Goal: Communication & Community: Answer question/provide support

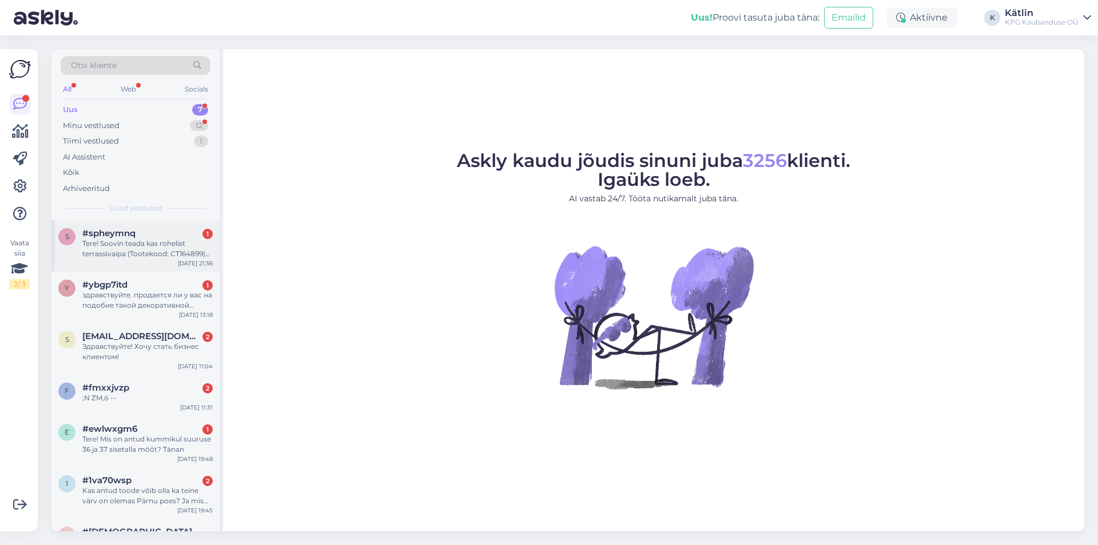
click at [178, 247] on div "Tere! Soovin teada kas rohelist terrassivaipa (Tootekood: CT164899) oleks võima…" at bounding box center [147, 248] width 130 height 21
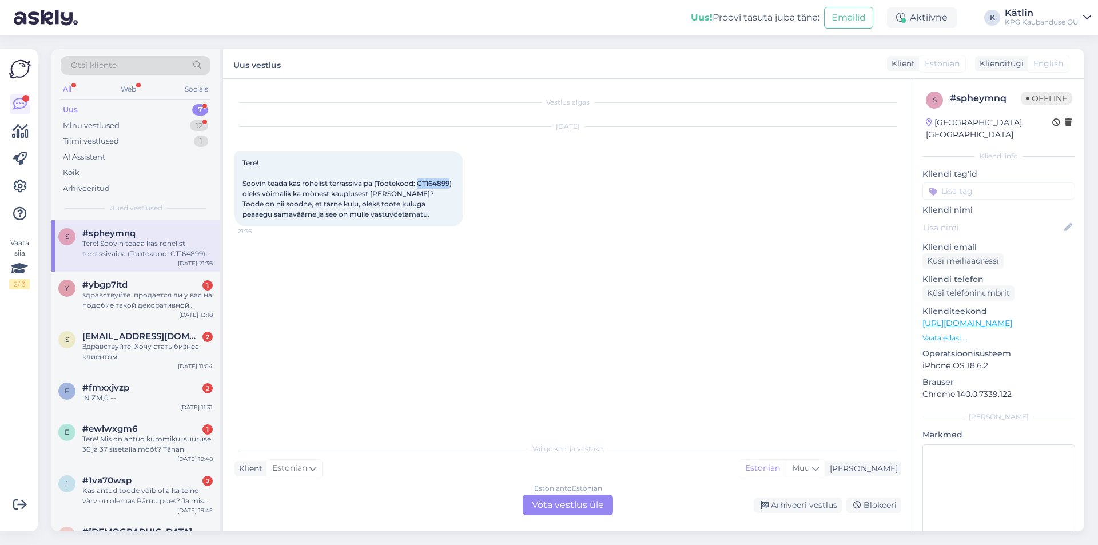
drag, startPoint x: 419, startPoint y: 185, endPoint x: 452, endPoint y: 182, distance: 32.7
click at [452, 182] on span "Tere! Soovin teada kas rohelist terrassivaipa (Tootekood: CT164899) oleks võima…" at bounding box center [348, 188] width 211 height 60
copy span "CT164899"
click at [535, 501] on div "Estonian to Estonian Võta vestlus üle" at bounding box center [568, 505] width 90 height 21
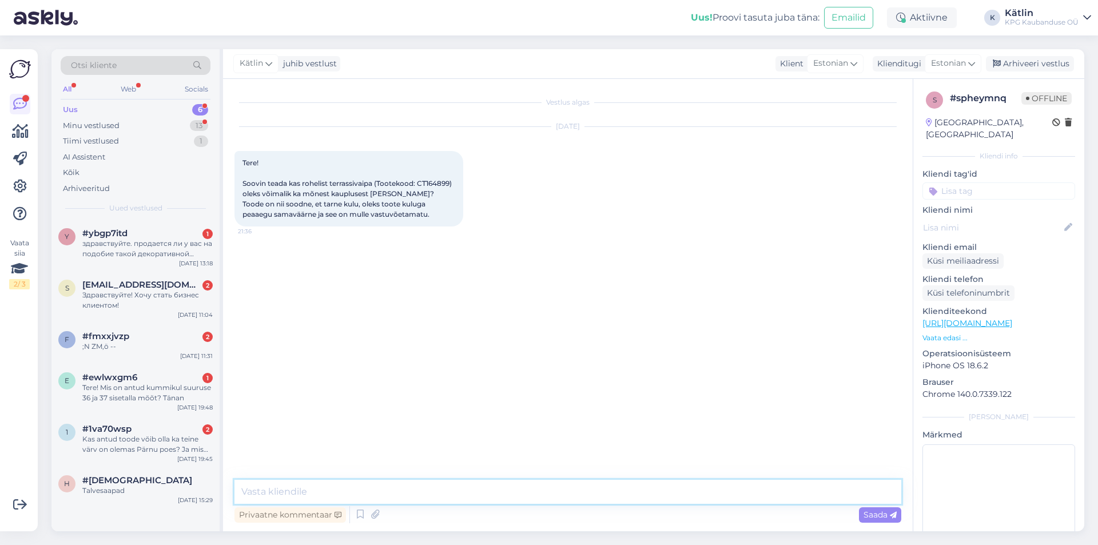
click at [487, 490] on textarea at bounding box center [567, 492] width 667 height 24
click at [291, 489] on textarea "Tere! Jahm toode on" at bounding box center [567, 492] width 667 height 24
click at [344, 495] on textarea "Tere! Jah, toode on" at bounding box center [567, 492] width 667 height 24
type textarea "Tere! Jah, toode on müügil ka enamikes meie kauplustes."
click at [541, 490] on textarea "Tere! Jah, toode on müügil ka enamikes meie kauplustes." at bounding box center [567, 492] width 667 height 24
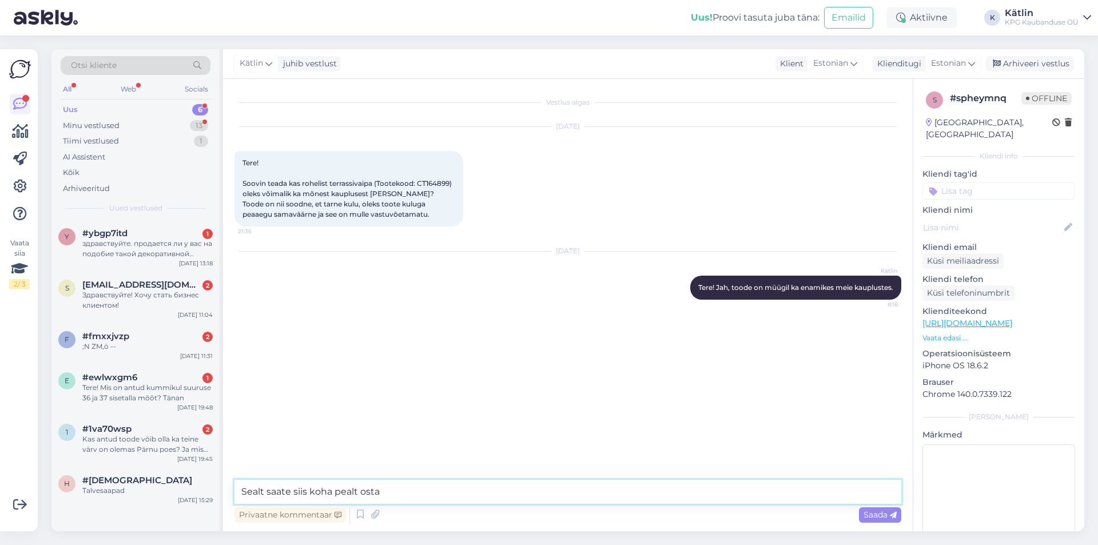
type textarea "Sealt saate siis koha pealt osta."
click at [140, 258] on div "здравствуйте. продается ли у вас на подобие такой декоративной клитки?" at bounding box center [147, 248] width 130 height 21
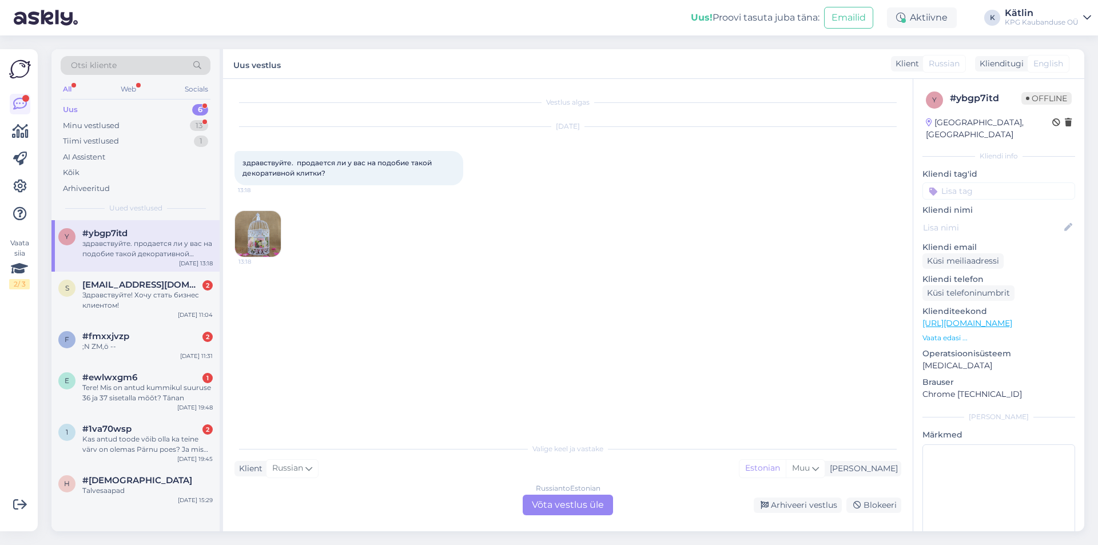
click at [272, 232] on img at bounding box center [258, 234] width 46 height 46
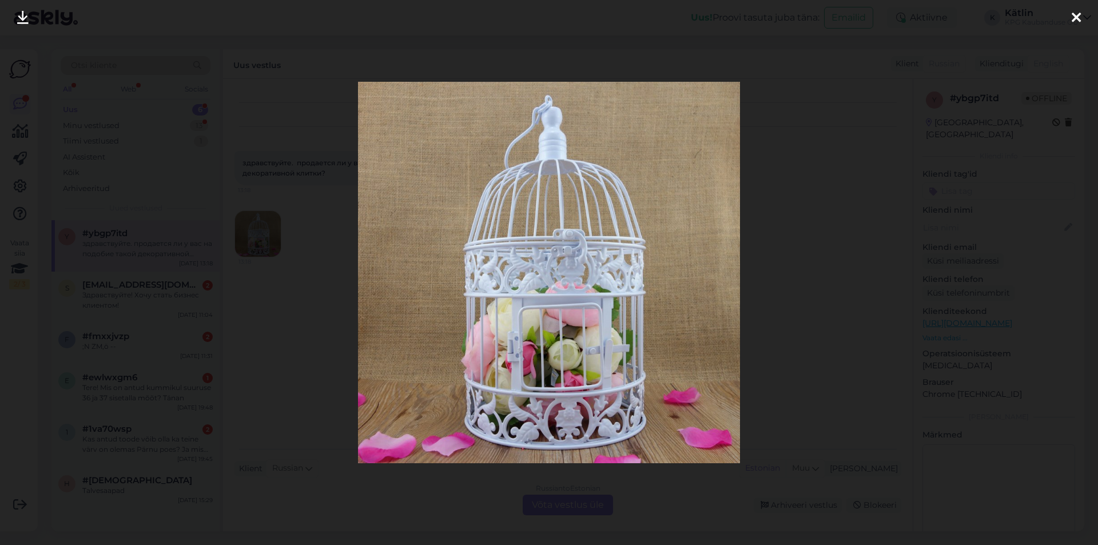
click at [1076, 13] on icon at bounding box center [1076, 18] width 9 height 15
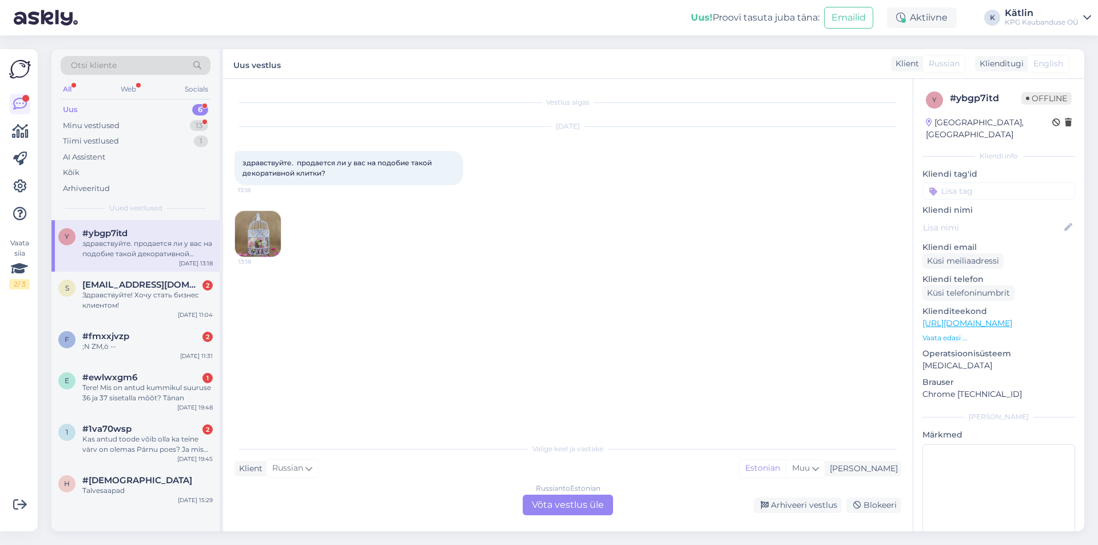
click at [567, 502] on div "Russian to Estonian Võta vestlus üle" at bounding box center [568, 505] width 90 height 21
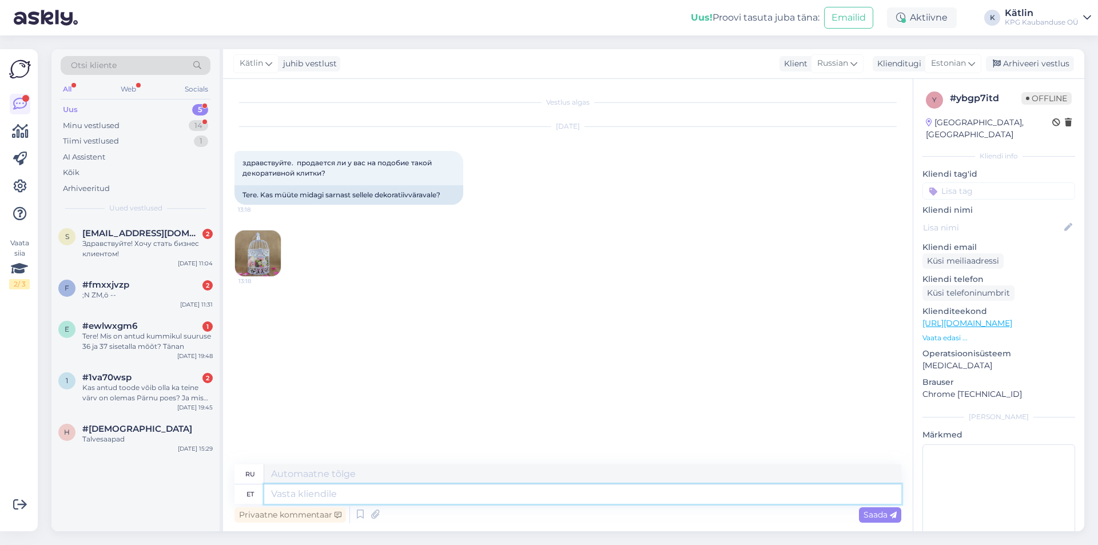
click at [288, 494] on textarea at bounding box center [582, 493] width 637 height 19
type textarea "Tere! K"
type textarea "Привет!"
type textarea "Tere! Kahjuks ei"
type textarea "Здравствуйте! К сожалению."
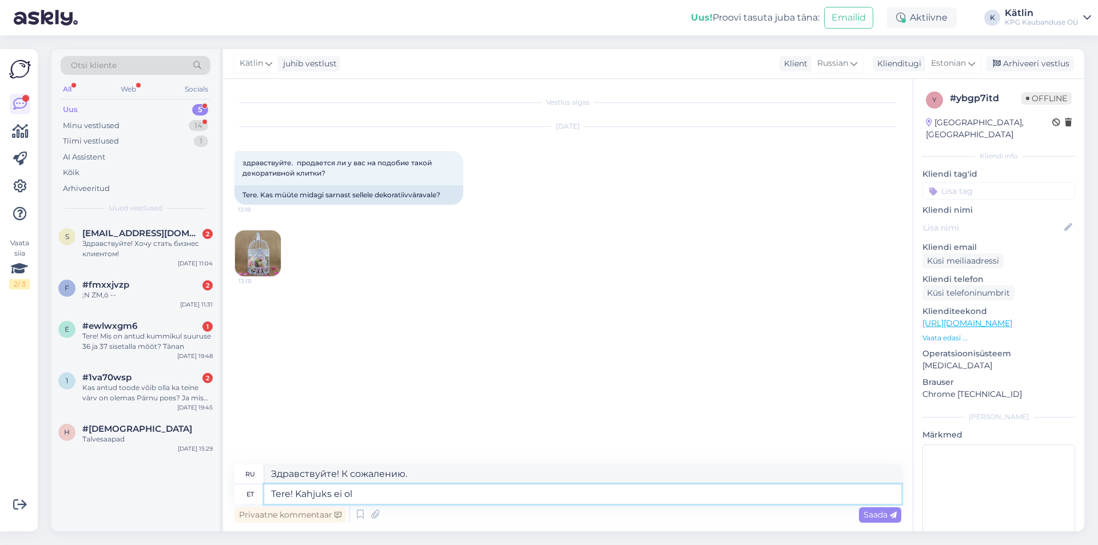
type textarea "Tere! Kahjuks ei ole"
type textarea "Здравствуйте! К сожалению, нет."
type textarea "Tere! Kahjuks ei ole."
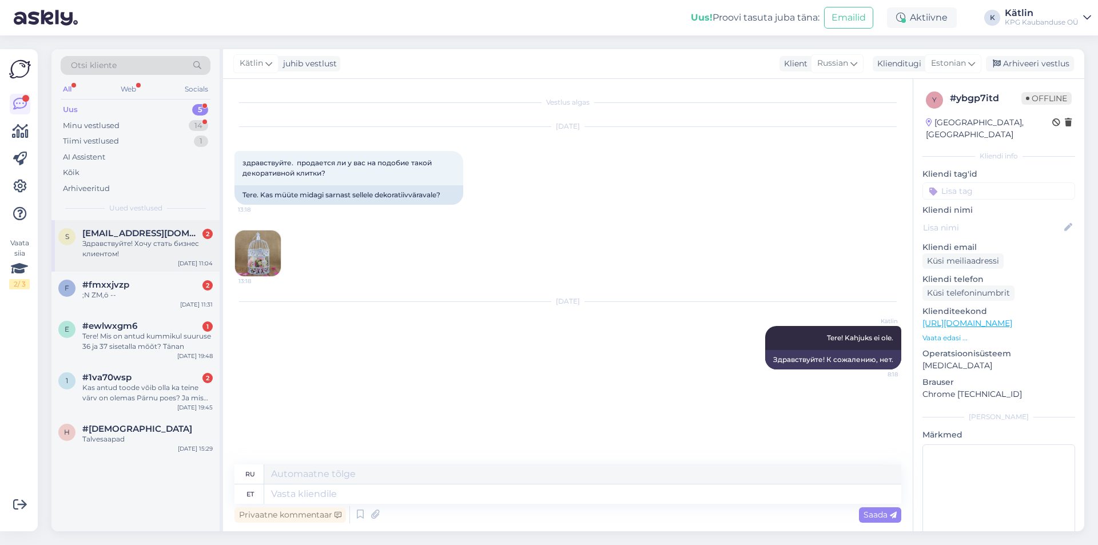
click at [144, 235] on span "[EMAIL_ADDRESS][DOMAIN_NAME]" at bounding box center [141, 233] width 119 height 10
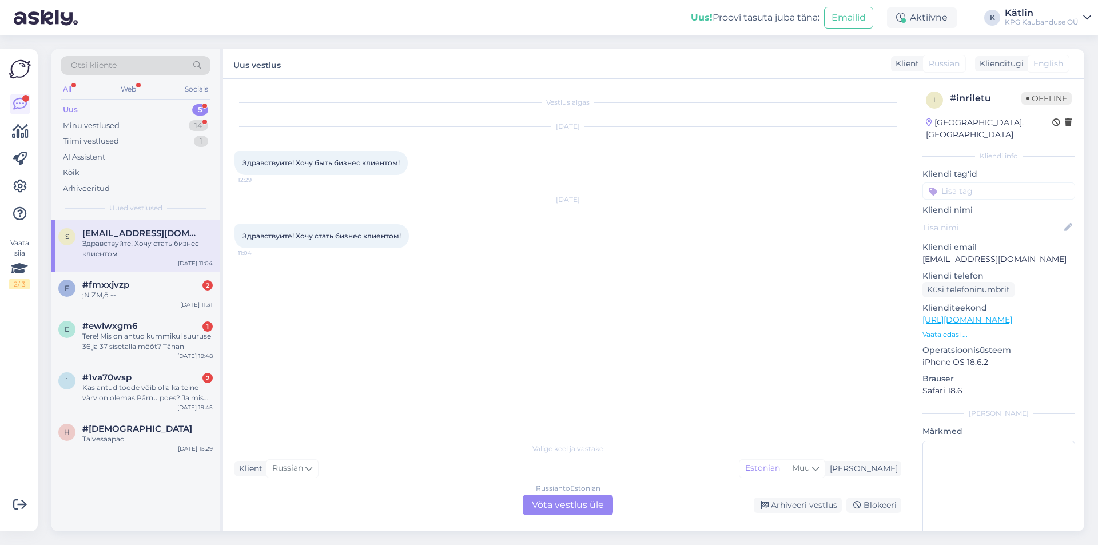
click at [554, 501] on div "Russian to Estonian Võta vestlus üle" at bounding box center [568, 505] width 90 height 21
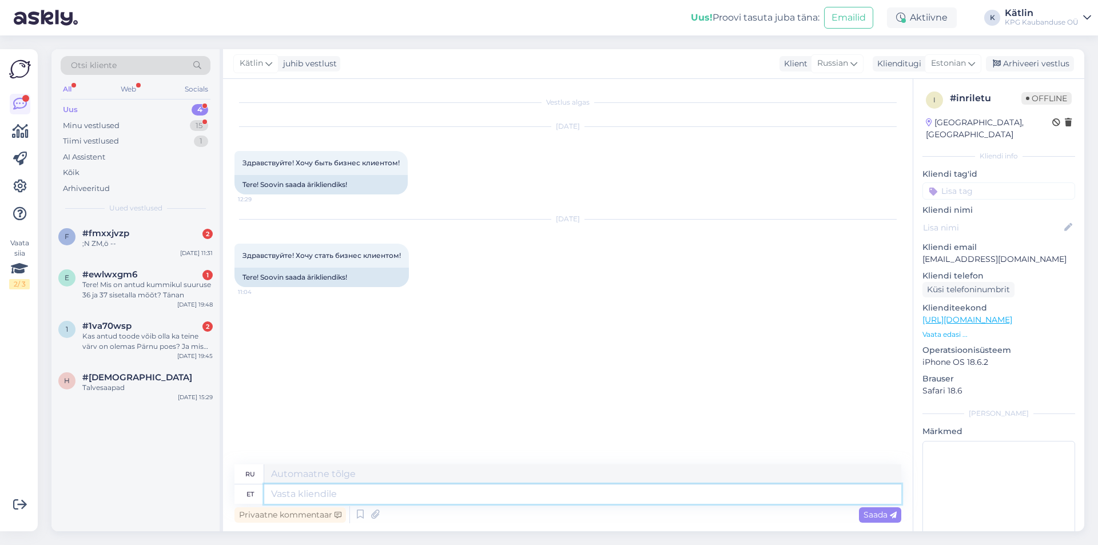
click at [324, 495] on textarea at bounding box center [582, 493] width 637 height 19
type textarea "Tere!"
type textarea "Привет!"
type textarea "Tere! Täpsustage, mi"
type textarea "Здравствуйте! Пожалуйста, уточните."
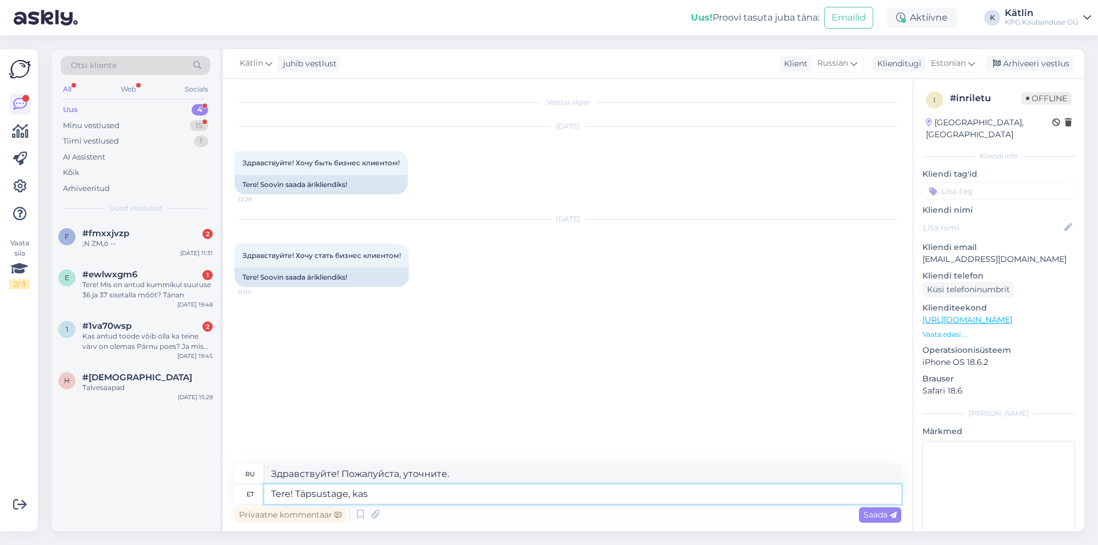
type textarea "Tere! Täpsustage, kas s"
type textarea "Здравствуйте! Пожалуйста, уточните,"
type textarea "Tere! Täpsustage, kas soovite kau"
type textarea "Здравствуйте! Пожалуйста, укажите, если вы хотите"
type textarea "Tere! Täpsustage, kas soovite kauplusest k"
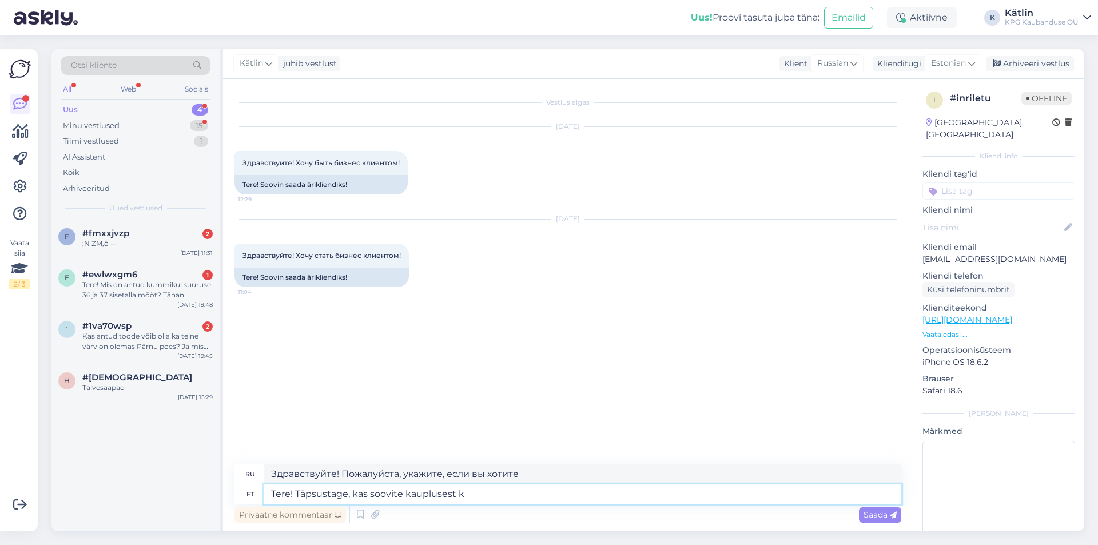
type textarea "Здравствуйте! Уточните, пожалуйста, хотите ли вы купить в магазине."
type textarea "Tere! Täpsustage, kas soovite kauplusest koha p"
type textarea "Здравствуйте! Пожалуйста, укажите, нужно ли вам место в магазине."
type textarea "Tere! Täpsustage, kas soovite kauplusest koha pealt"
type textarea "Здравствуйте! Пожалуйста, уточните, хотите ли вы забрать товар самовывозом из м…"
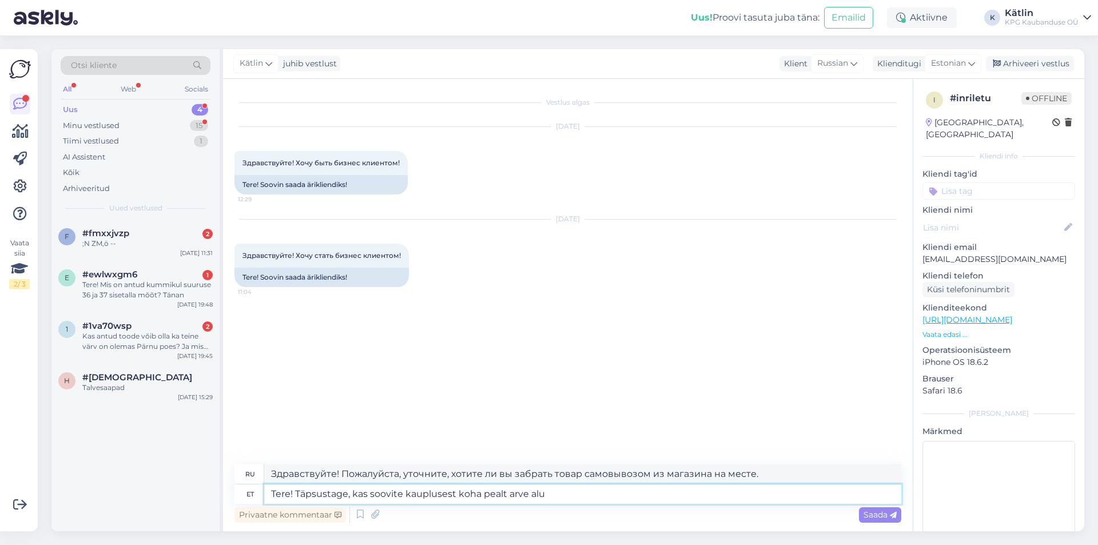
type textarea "Tere! Täpsustage, kas soovite kauplusest koha pealt arve alus"
type textarea "Здравствуйте! Пожалуйста, уточните, нужен ли вам счёт из магазина на месте."
type textarea "Tere! Täpsustage, kas soovite kauplusest koha pealt arve alusel os"
type textarea "Здравствуйте! Укажите, пожалуйста, хотите ли вы получить счёт от магазина на ме…"
type textarea "Tere! Täpsustage, kas soovite kauplusest koha pealt arve alusel osta vü"
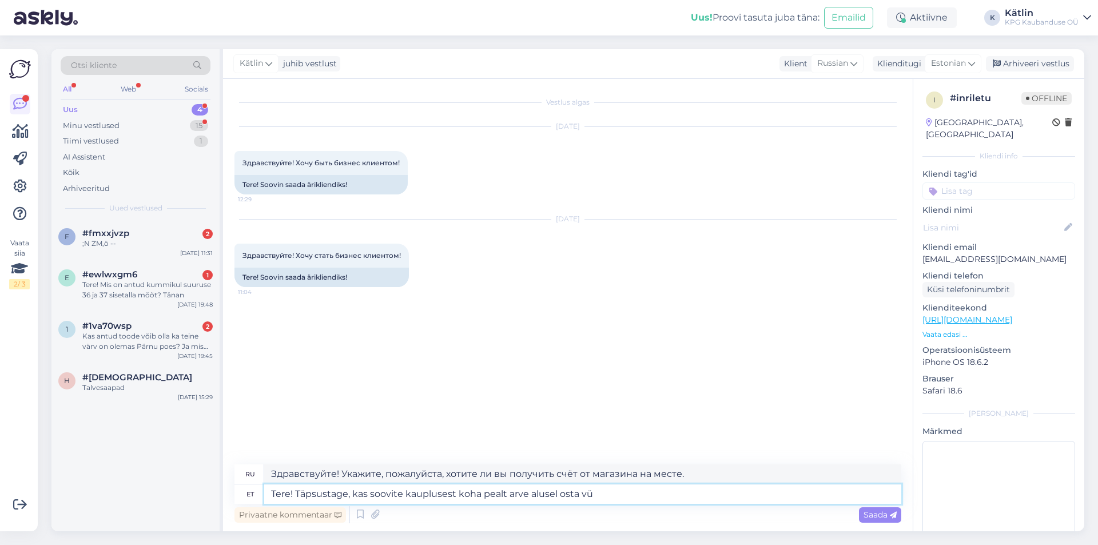
type textarea "Здравствуйте! Укажите, пожалуйста, хотите ли вы оформить покупку на месте в маг…"
type textarea "Tere! Täpsustage, kas soovite kauplusest koha pealt arve alusel osta või te"
type textarea "Здравствуйте! Пожалуйста, уточните, хотите ли вы купить на месте в магазине по …"
type textarea "Tere! Täpsustage, kas soovite kauplusest koha pealt arve alusel osta või tellida"
type textarea "Здравствуйте! Пожалуйста, уточните, хотите ли вы купить товар на месте в магази…"
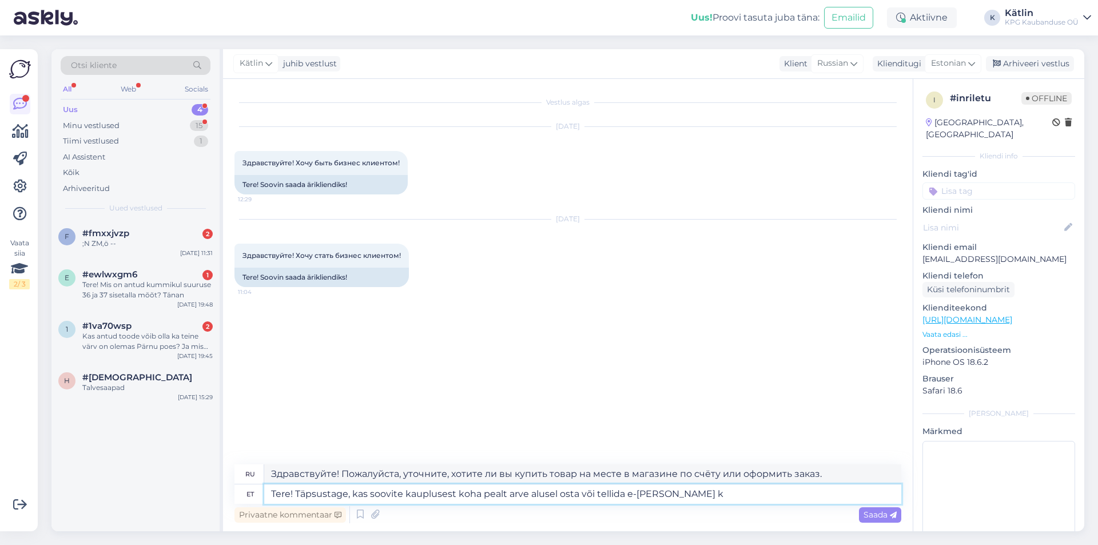
type textarea "Tere! Täpsustage, kas soovite kauplusest koha pealt arve alusel osta või tellid…"
type textarea "Здравствуйте! Пожалуйста, уточните, хотите ли вы купить товар на месте в магази…"
type textarea "Tere! Täpsustage, kas soovite kauplusest koha pealt arve alusel osta või tellid…"
type textarea "Здравствуйте! Уточните, пожалуйста, хотите ли вы купить товар в магазине на сай…"
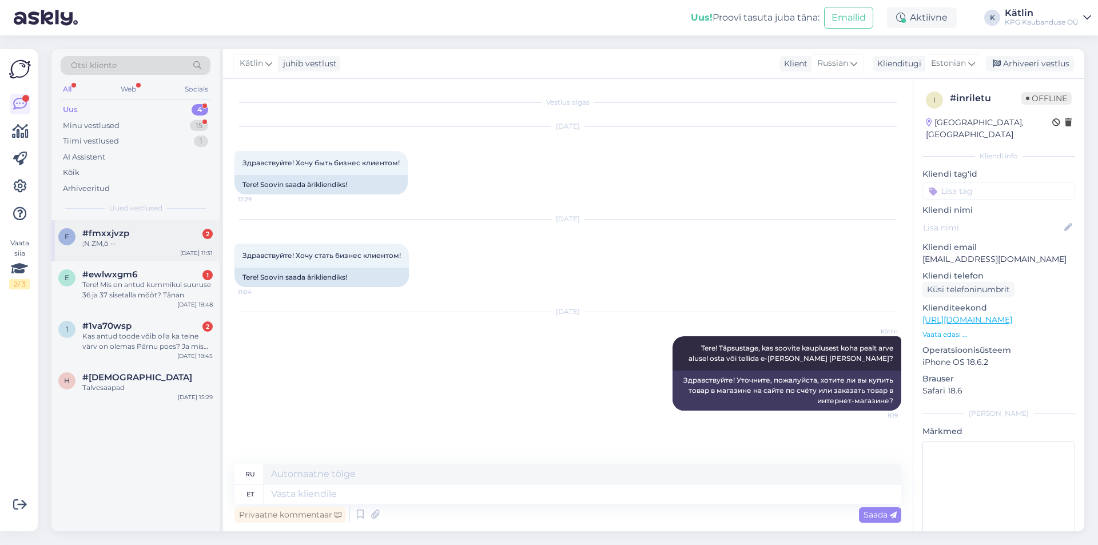
click at [114, 241] on div ";N ZM,ö --" at bounding box center [147, 243] width 130 height 10
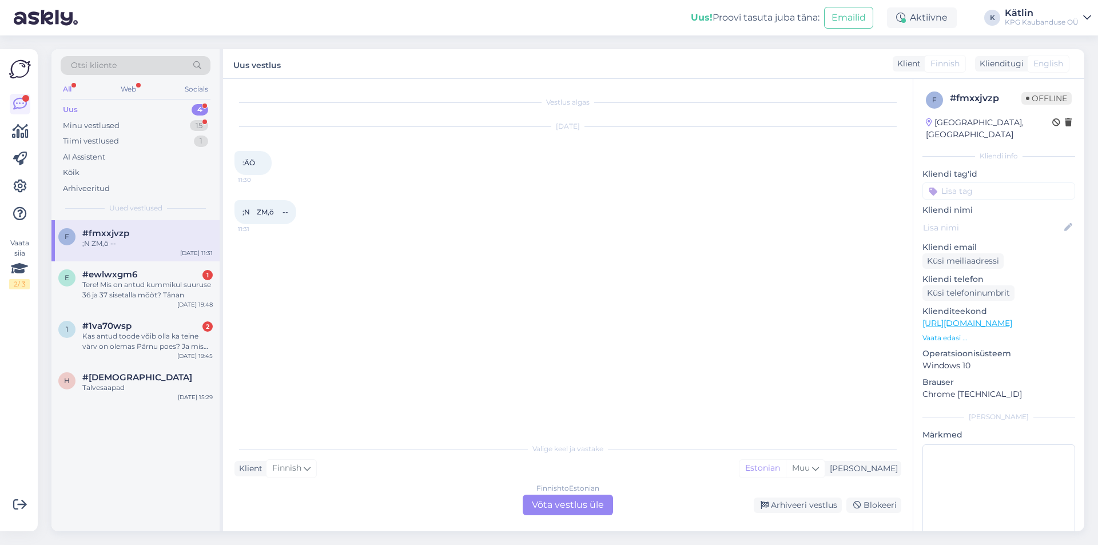
click at [550, 508] on div "Finnish to Estonian Võta vestlus üle" at bounding box center [568, 505] width 90 height 21
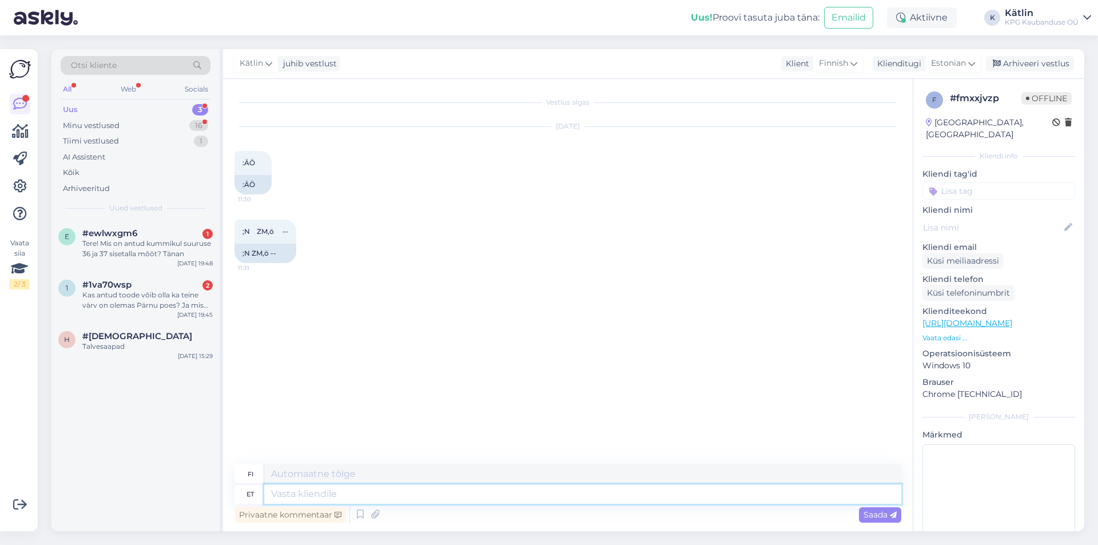
click at [509, 494] on textarea at bounding box center [582, 493] width 637 height 19
click at [116, 243] on div "Tere! Mis on antud kummikul suuruse 36 ja 37 sisetalla mõõt? Tänan" at bounding box center [147, 248] width 130 height 21
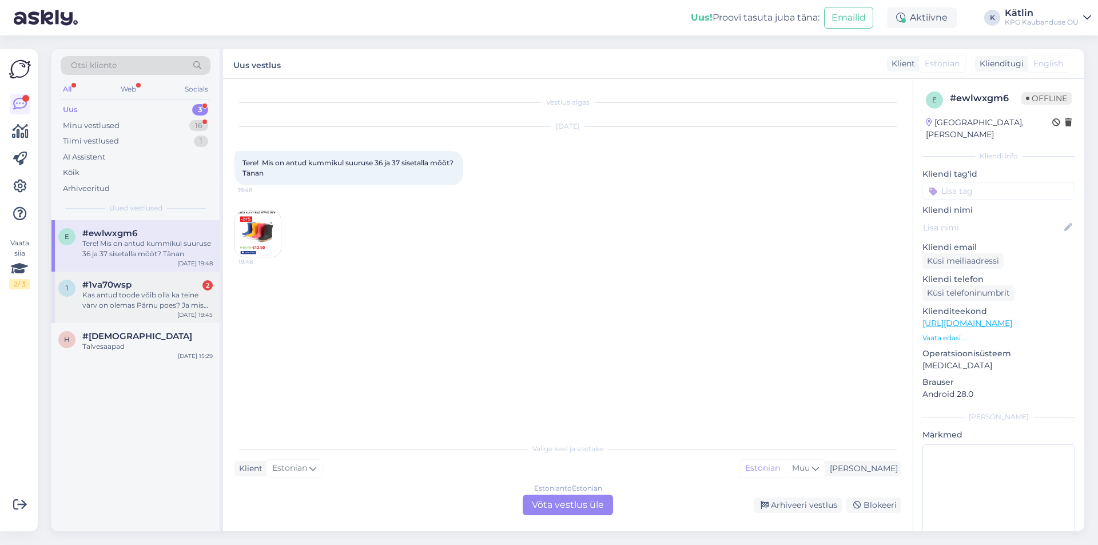
click at [145, 273] on div "1 #1va70wsp 2 Kas antud toode võib olla ka teine värv on olemas Pärnu poes? Ja …" at bounding box center [135, 297] width 168 height 51
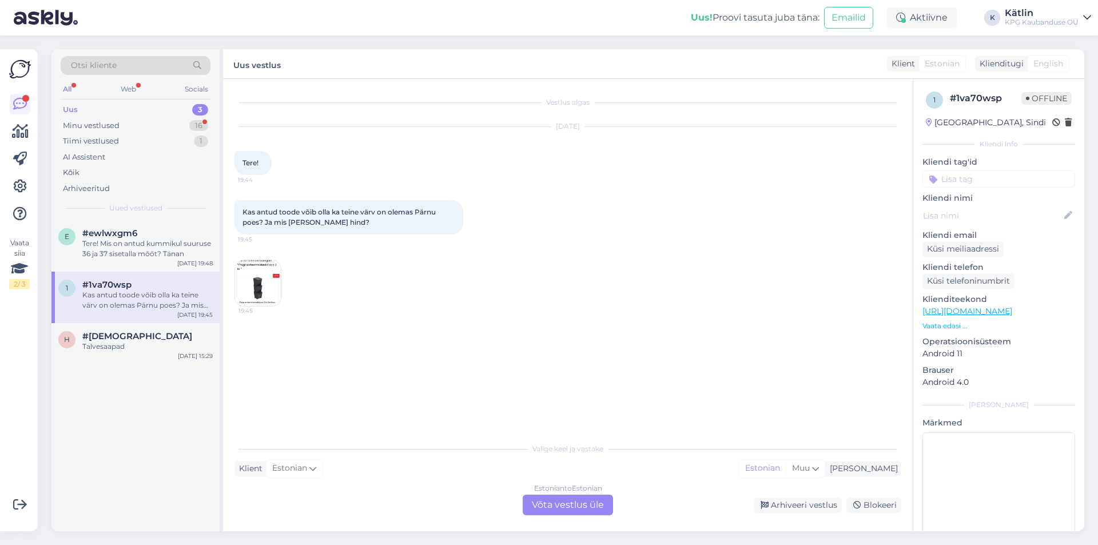
click at [255, 276] on img at bounding box center [258, 283] width 46 height 46
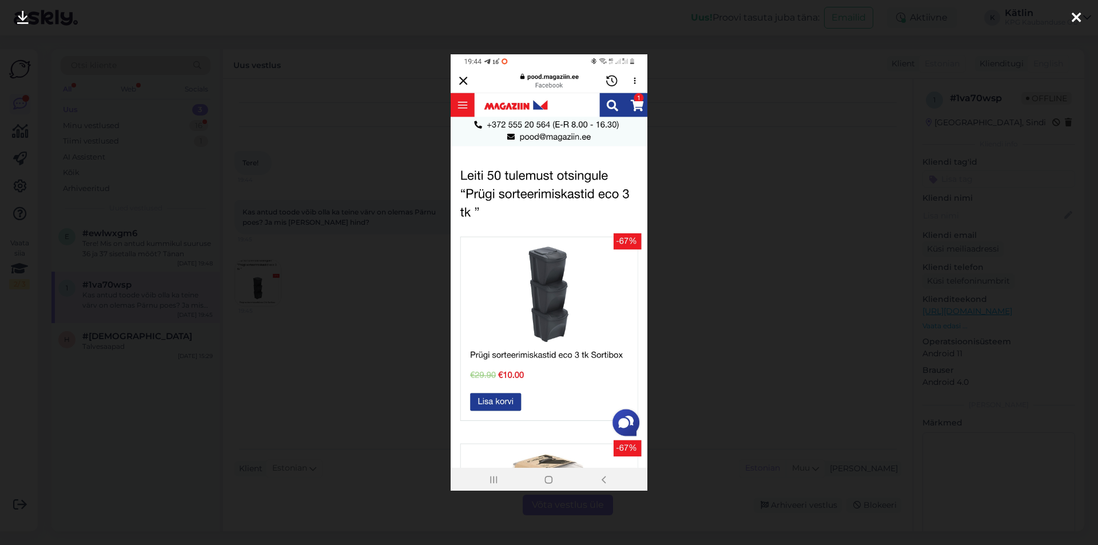
click at [731, 172] on div at bounding box center [549, 272] width 1098 height 545
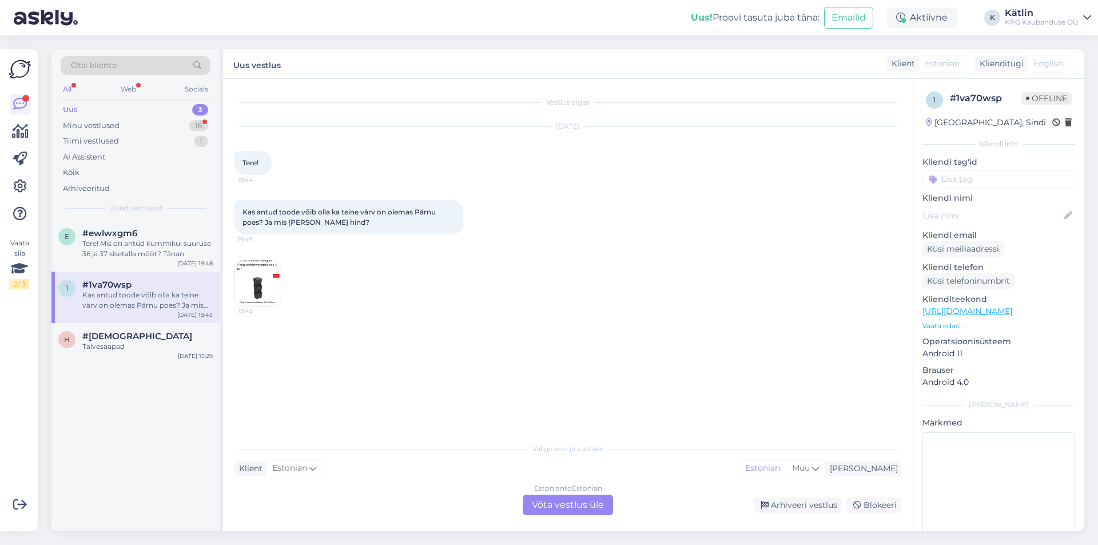
click at [548, 499] on div "Estonian to Estonian Võta vestlus üle" at bounding box center [568, 505] width 90 height 21
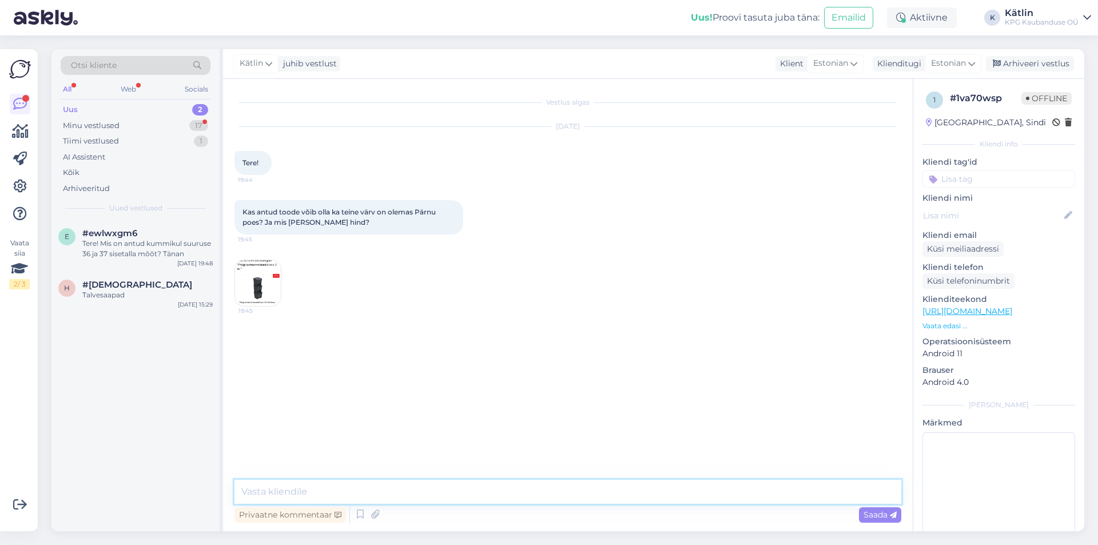
click at [316, 488] on textarea at bounding box center [567, 492] width 667 height 24
click at [251, 274] on img at bounding box center [258, 283] width 46 height 46
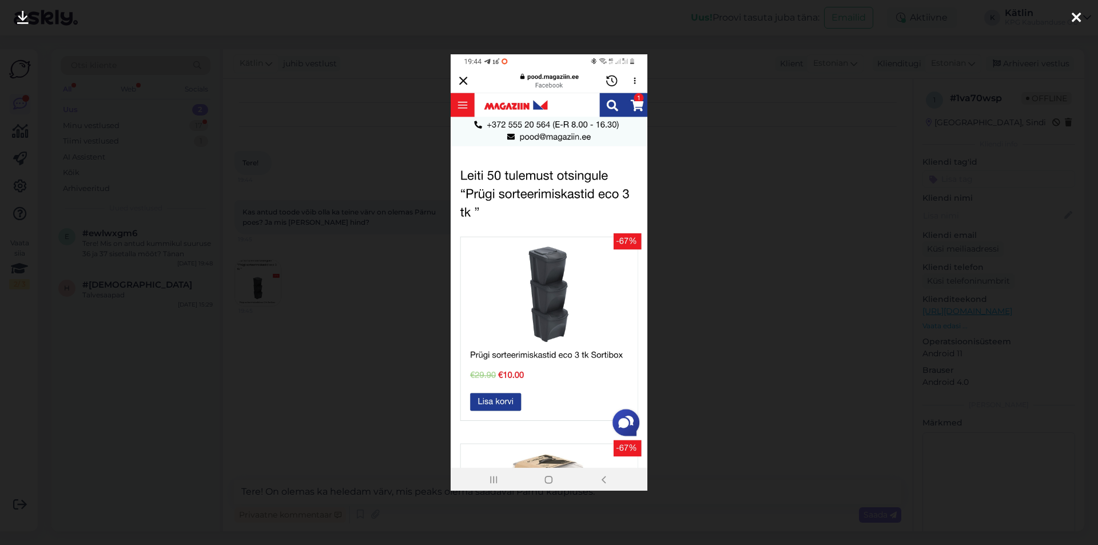
click at [812, 189] on div at bounding box center [549, 272] width 1098 height 545
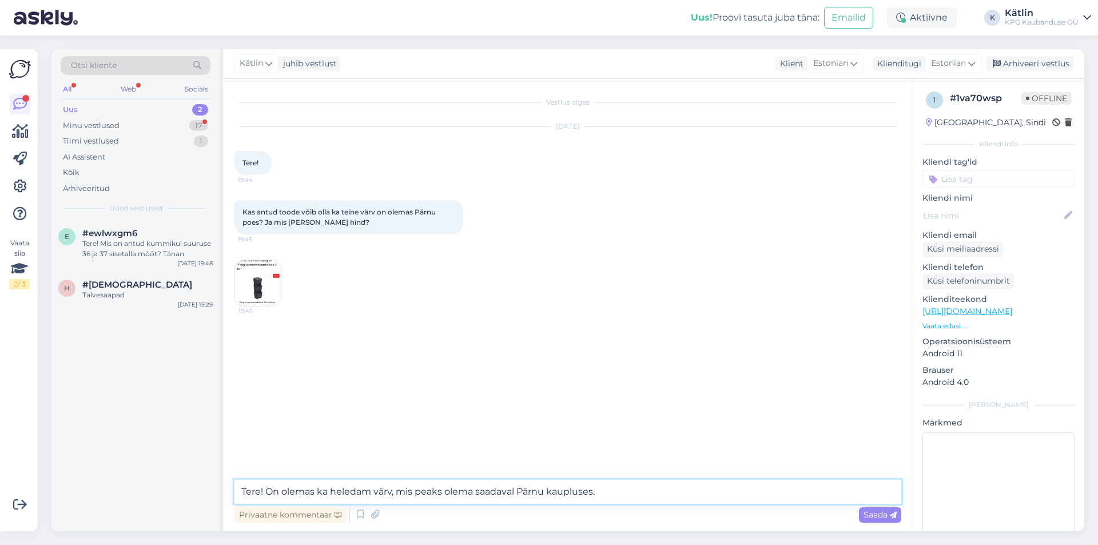
click at [654, 494] on textarea "Tere! On olemas ka heledam värv, mis peaks olema saadaval Pärnu kaupluses." at bounding box center [567, 492] width 667 height 24
type textarea "Tere! On olemas ka heledam värv, mis peaks olema saadaval Pärnu kaupluses. Hind…"
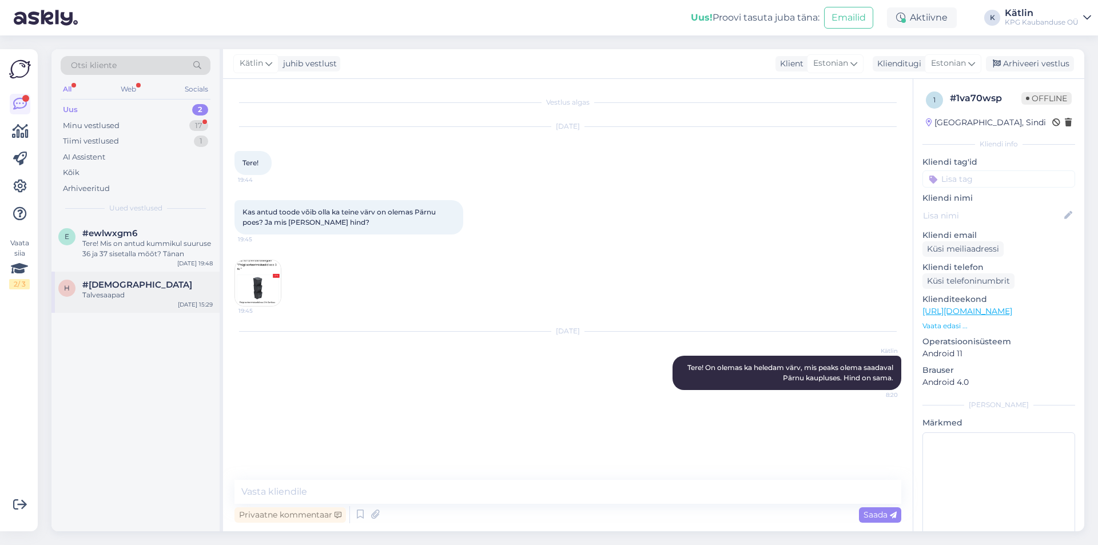
click at [106, 306] on div "h #hzroamlu Talvesaapad [DATE] 15:29" at bounding box center [135, 292] width 168 height 41
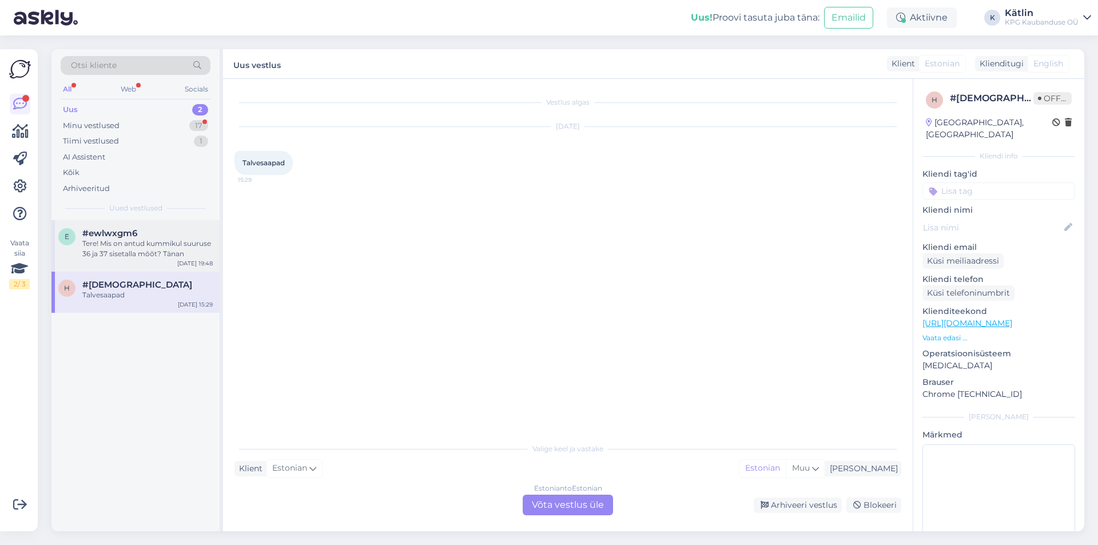
click at [112, 256] on div "Tere! Mis on antud kummikul suuruse 36 ja 37 sisetalla mõõt? Tänan" at bounding box center [147, 248] width 130 height 21
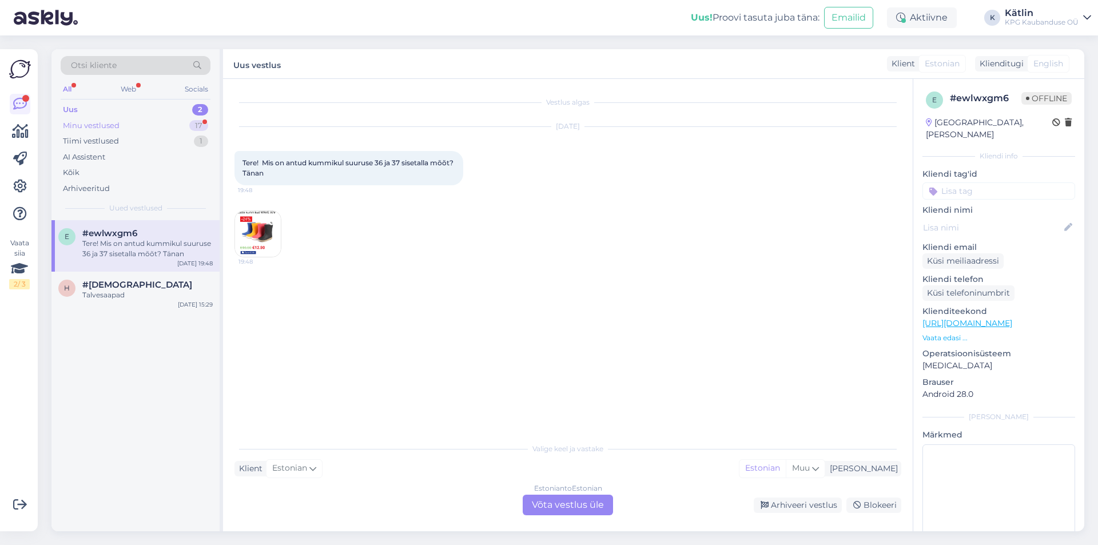
click at [135, 125] on div "Minu vestlused 17" at bounding box center [136, 126] width 150 height 16
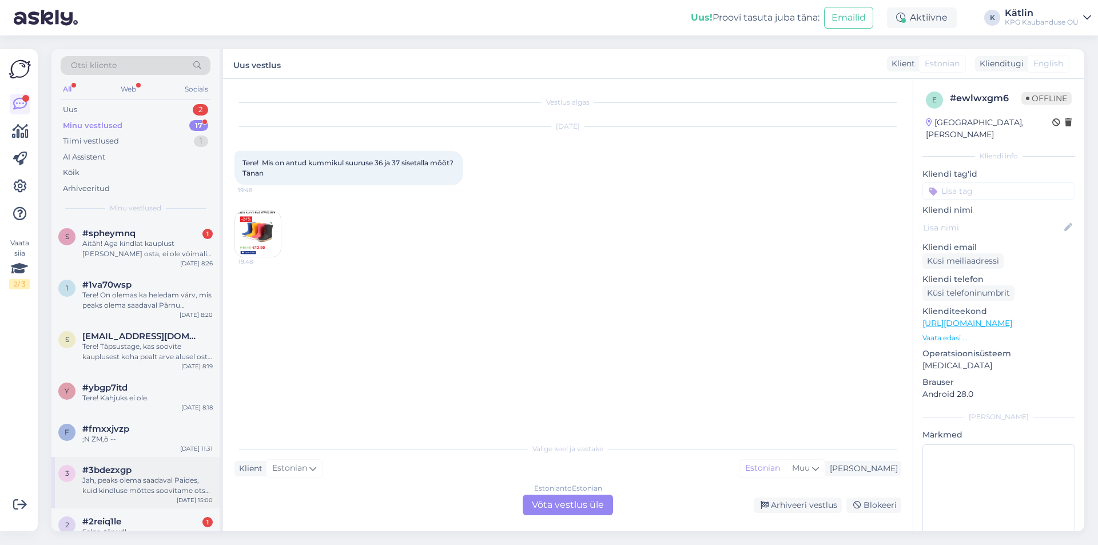
scroll to position [286, 0]
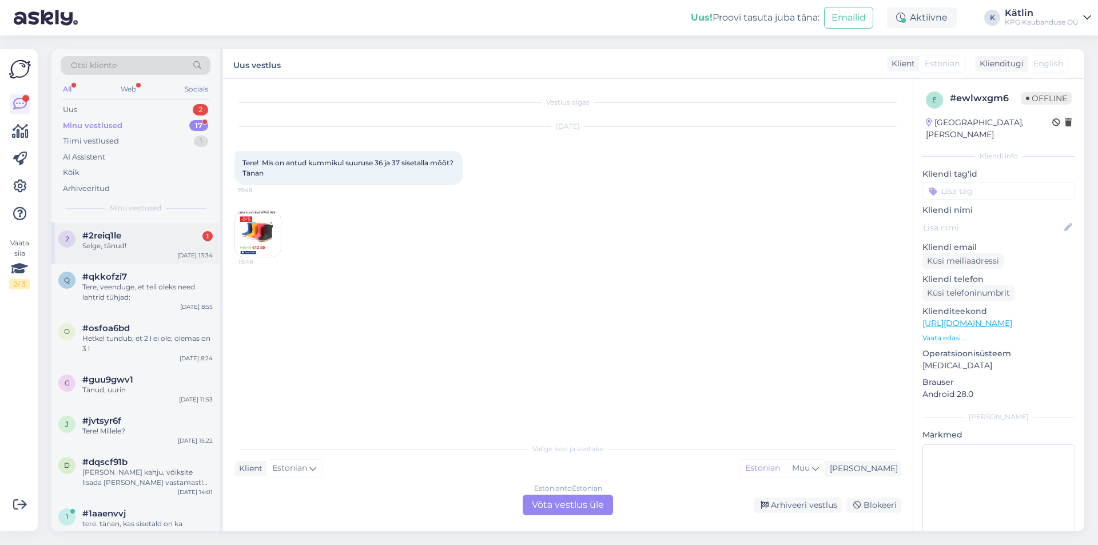
click at [138, 255] on div "2 #2reiq1le 1 Selge, tänud! [DATE] 13:34" at bounding box center [135, 242] width 168 height 41
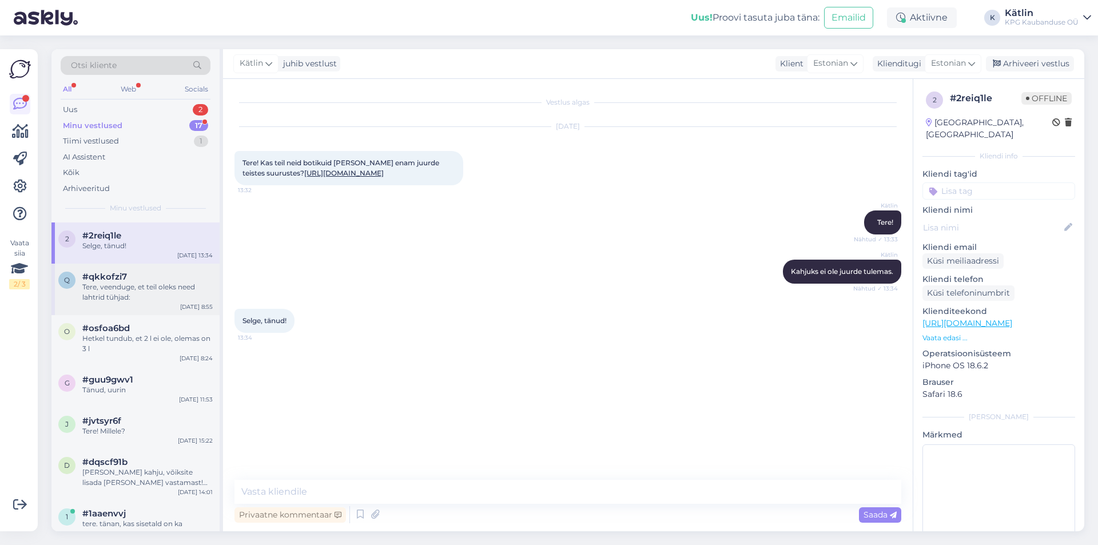
scroll to position [0, 0]
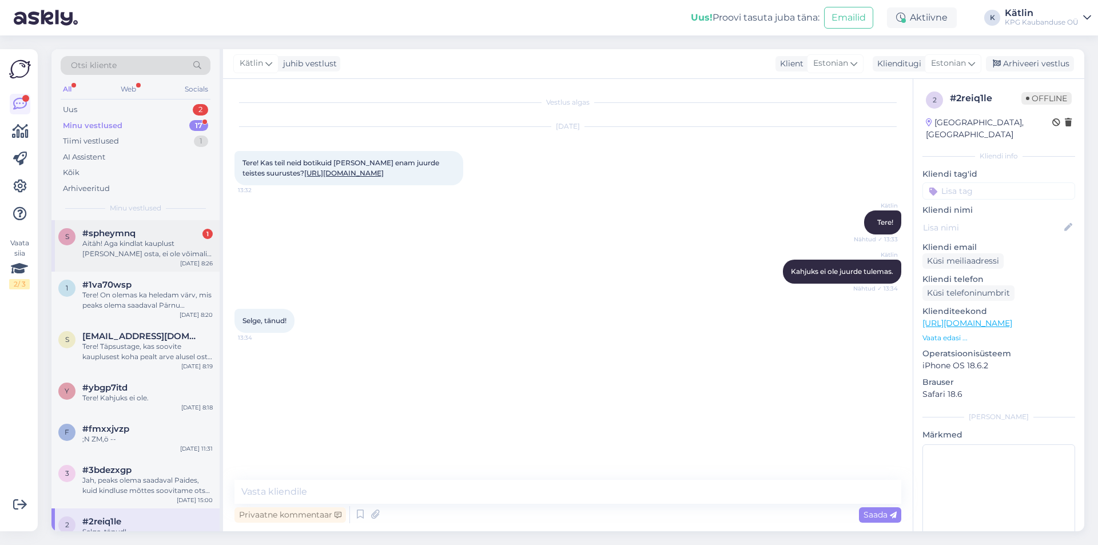
click at [142, 253] on div "Aitäh! Aga kindlat kauplust [PERSON_NAME] osta, ei ole võimalik kuidagi näha?" at bounding box center [147, 248] width 130 height 21
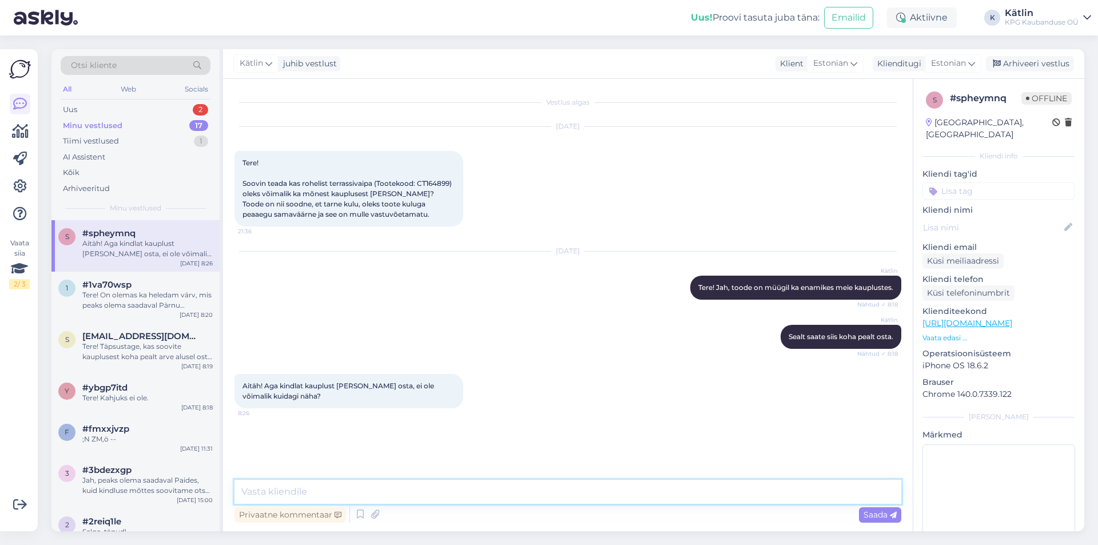
click at [276, 498] on textarea at bounding box center [567, 492] width 667 height 24
type textarea "Milline kauplus on teile [GEOGRAPHIC_DATA]?"
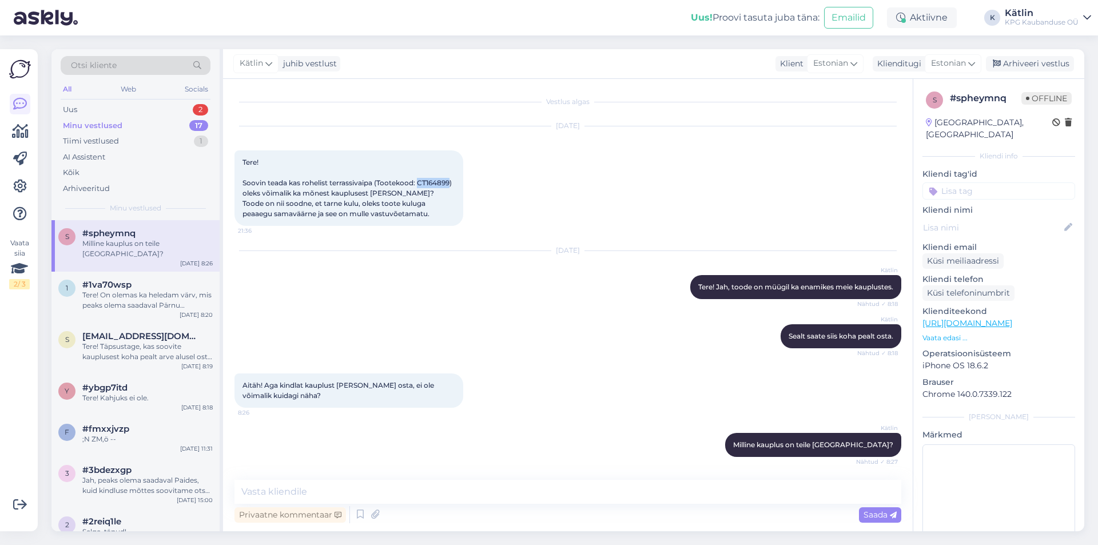
drag, startPoint x: 419, startPoint y: 182, endPoint x: 449, endPoint y: 185, distance: 29.9
click at [450, 185] on span "Tere! Soovin teada kas rohelist terrassivaipa (Tootekood: CT164899) oleks võima…" at bounding box center [348, 188] width 211 height 60
copy span "CT164899"
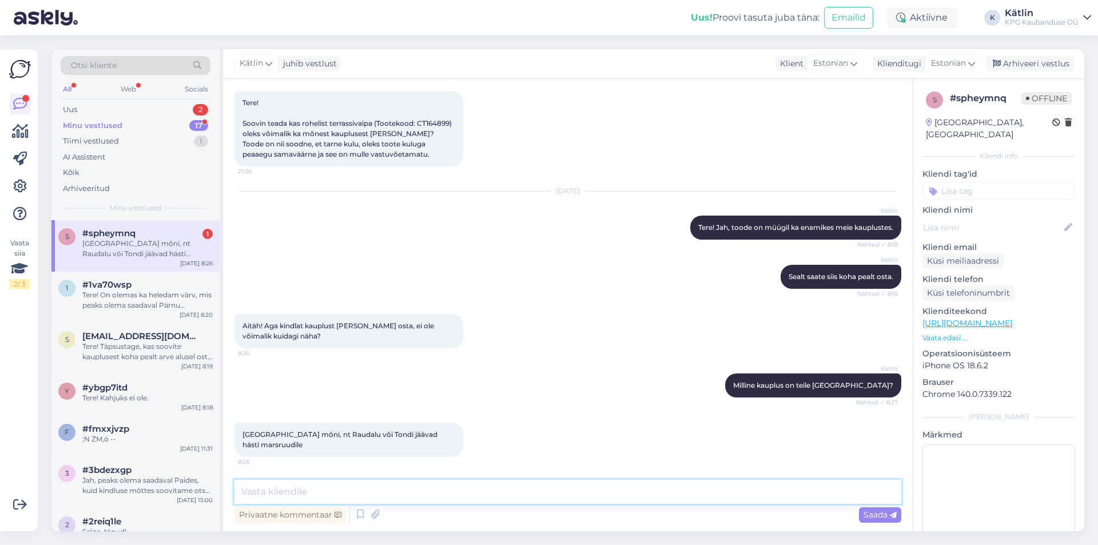
click at [336, 492] on textarea at bounding box center [567, 492] width 667 height 24
type textarea "Jah, Raudalu kaupluses peaks olema saadaval."
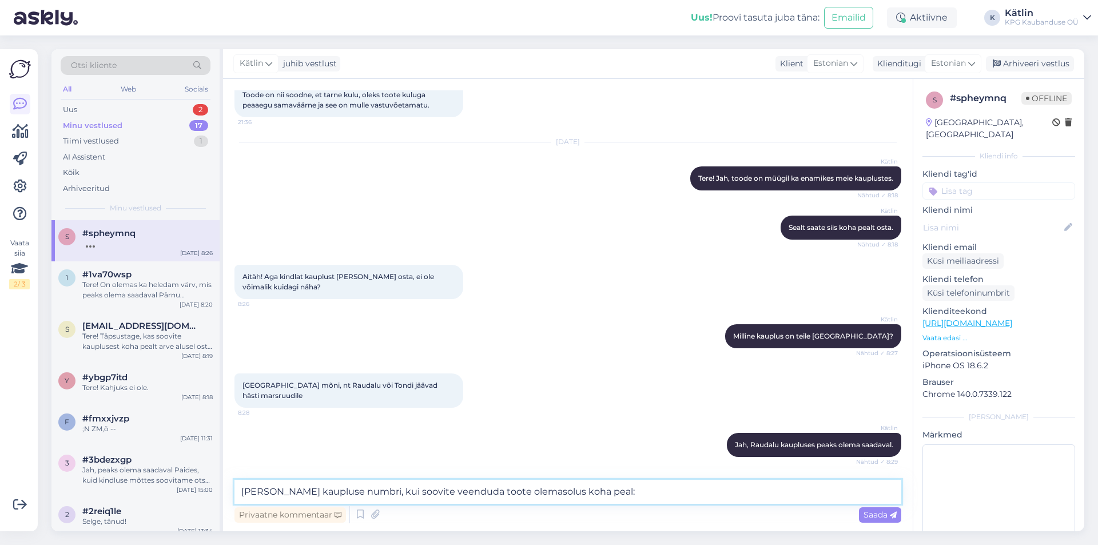
paste textarea "5552 0567"
click at [598, 496] on textarea "[PERSON_NAME] kaupluse numbri, kui soovite veenduda toote olemasolus koha peal:…" at bounding box center [567, 492] width 667 height 24
click at [598, 487] on textarea "[PERSON_NAME] kaupluse numbri, kui soovite veenduda toote olemasolus koha peal:…" at bounding box center [567, 492] width 667 height 24
type textarea "[PERSON_NAME] kaupluse numbri, kui soovite veenduda toote olemasolus koha peal,…"
click at [705, 491] on textarea "[PERSON_NAME] kaupluse numbri, kui soovite veenduda toote olemasolus koha peal,…" at bounding box center [567, 492] width 667 height 24
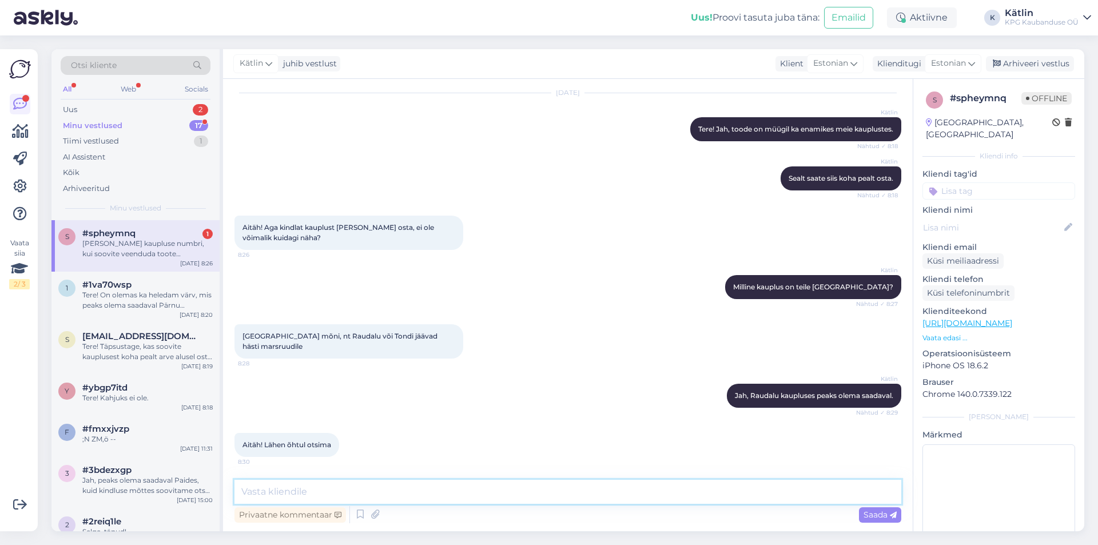
scroll to position [218, 0]
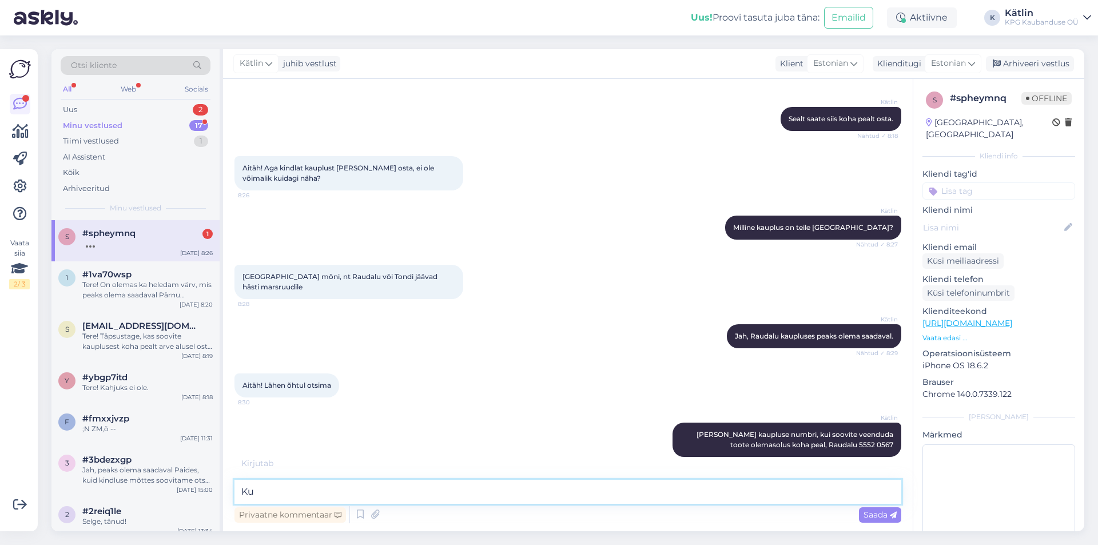
type textarea "K"
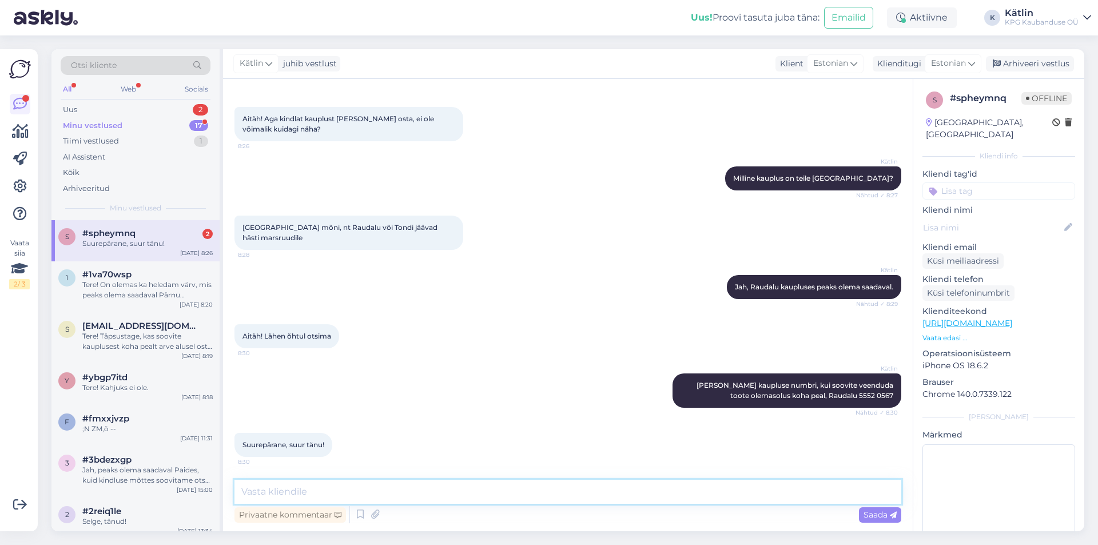
click at [290, 493] on textarea at bounding box center [567, 492] width 667 height 24
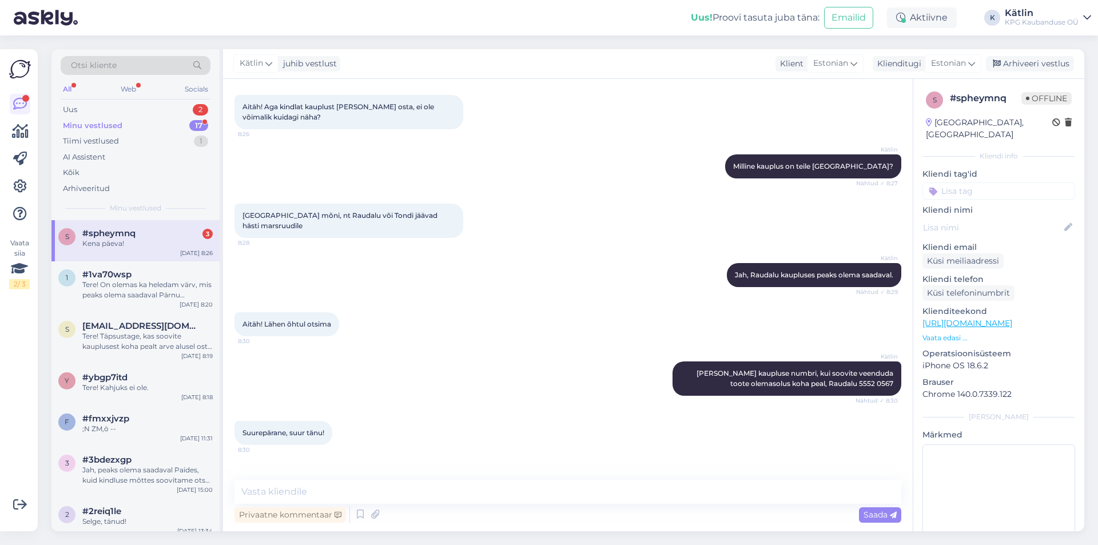
scroll to position [316, 0]
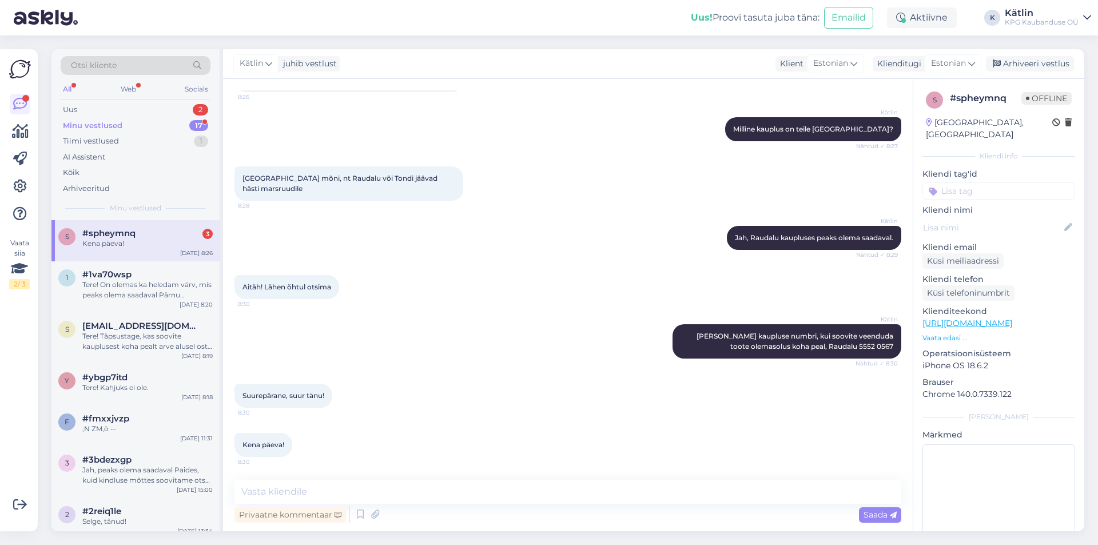
click at [124, 243] on div "Kena päeva!" at bounding box center [147, 243] width 130 height 10
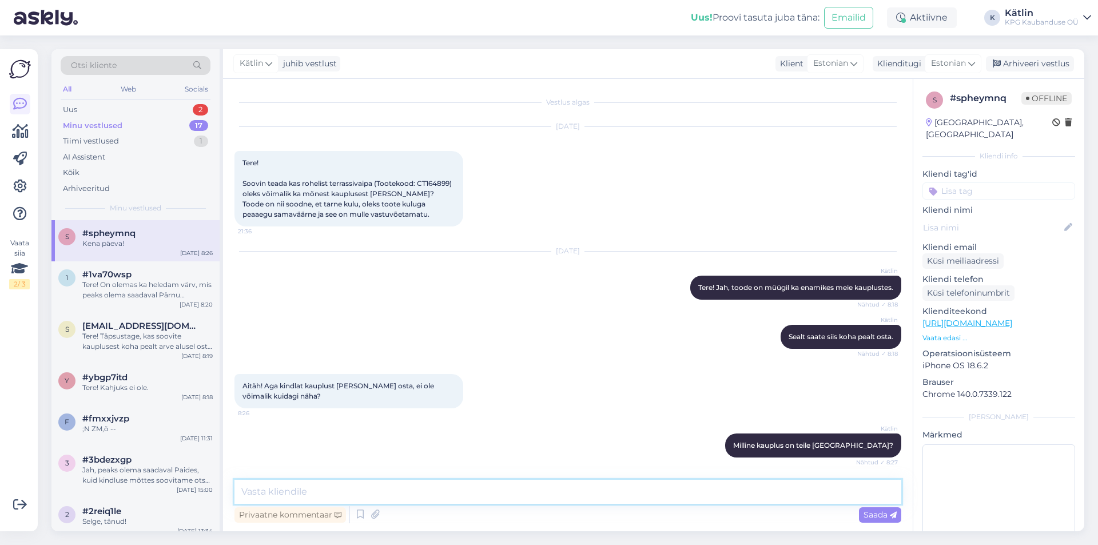
click at [286, 496] on textarea at bounding box center [567, 492] width 667 height 24
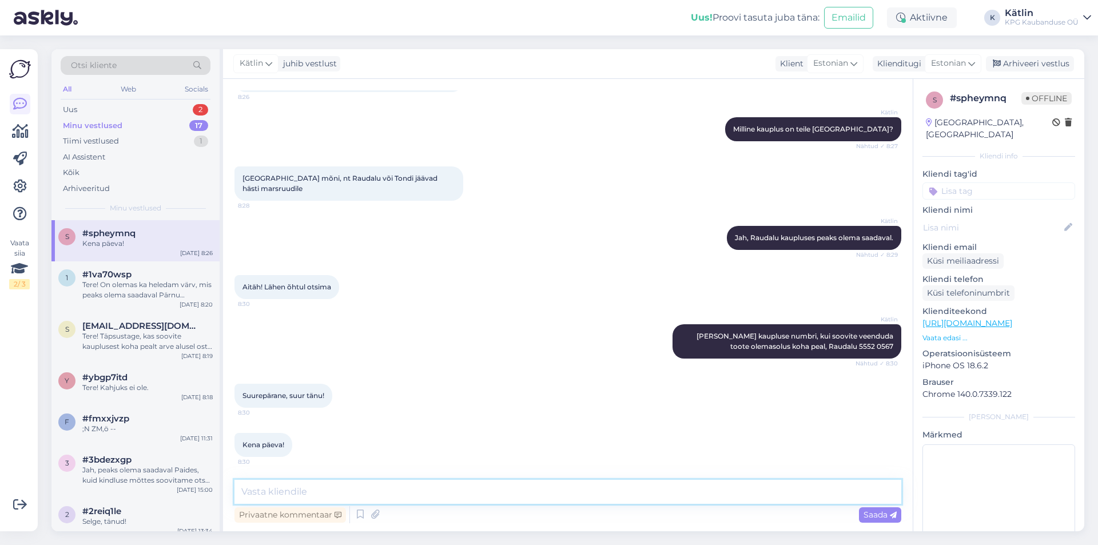
click at [302, 484] on textarea at bounding box center [567, 492] width 667 height 24
click at [273, 488] on textarea at bounding box center [567, 492] width 667 height 24
type textarea "Teile samuti!"
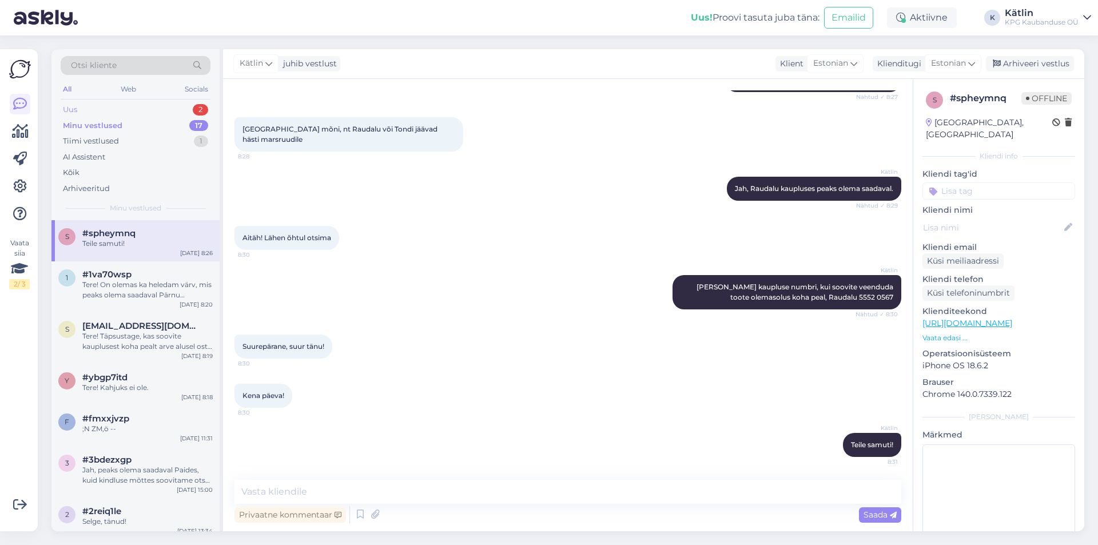
click at [74, 113] on div "Uus" at bounding box center [70, 109] width 14 height 11
